Goal: Navigation & Orientation: Find specific page/section

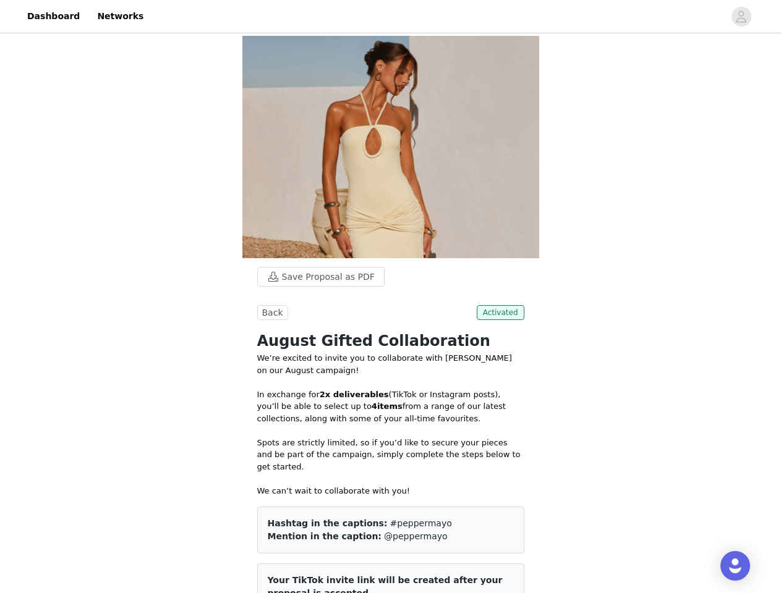
click at [390, 17] on div at bounding box center [437, 16] width 573 height 28
click at [741, 17] on icon "avatar" at bounding box center [741, 17] width 12 height 20
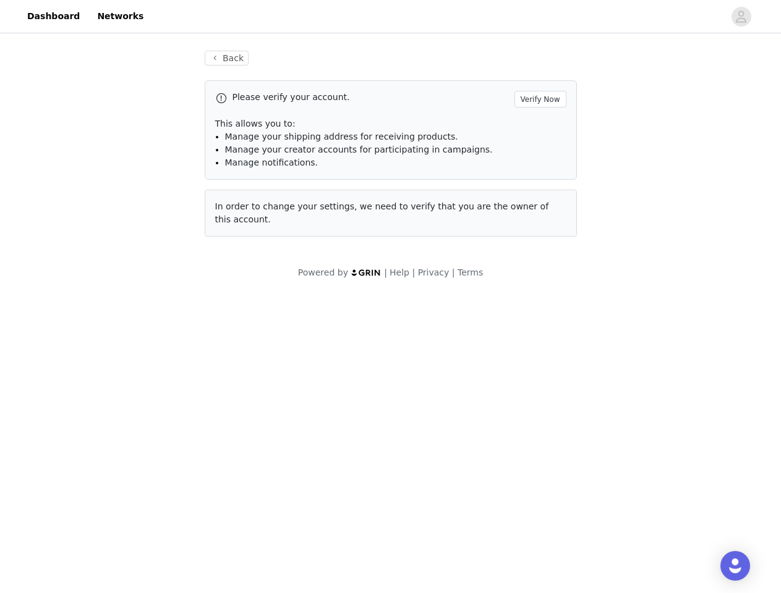
click at [315, 277] on div "Powered by | Help | Privacy | Terms" at bounding box center [390, 280] width 781 height 28
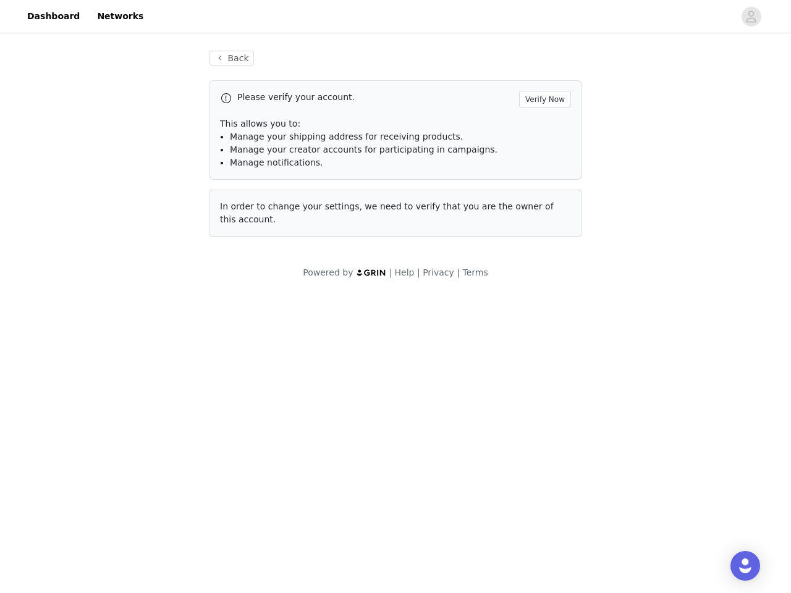
click at [271, 313] on body "Dashboard Networks Back Please verify your account. Verify Now This allows you …" at bounding box center [395, 296] width 791 height 593
click at [502, 313] on body "Dashboard Networks Back Please verify your account. Verify Now This allows you …" at bounding box center [395, 296] width 791 height 593
